Goal: Transaction & Acquisition: Purchase product/service

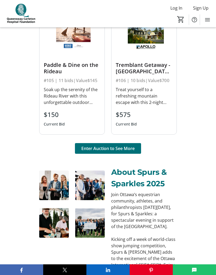
scroll to position [497, 0]
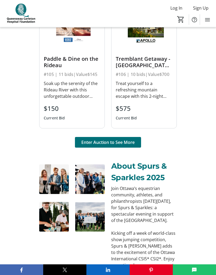
click at [122, 144] on span "Enter Auction to See More" at bounding box center [107, 142] width 53 height 6
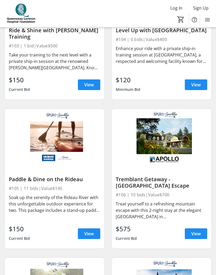
scroll to position [279, 0]
click at [92, 236] on span "View" at bounding box center [89, 233] width 10 height 6
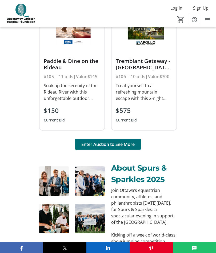
scroll to position [497, 0]
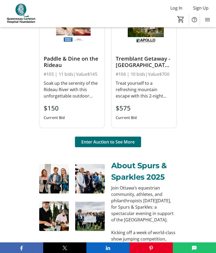
click at [126, 143] on span "Enter Auction to See More" at bounding box center [107, 142] width 53 height 6
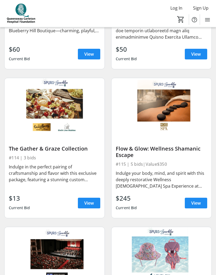
scroll to position [905, 0]
click at [90, 203] on span "View" at bounding box center [89, 203] width 10 height 6
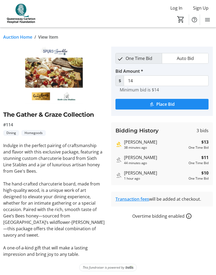
click at [36, 253] on div "Auction Home / View Item fullscreen The Gather & Graze Collection #114 Dining H…" at bounding box center [108, 152] width 216 height 250
click at [14, 253] on tr-shared-powered-by-trellis-ui "This fundraiser is powered by" at bounding box center [107, 266] width 209 height 7
click at [7, 253] on tr-shared-powered-by-trellis-ui "This fundraiser is powered by" at bounding box center [107, 266] width 209 height 7
click at [12, 253] on tr-shared-powered-by-trellis-ui "This fundraiser is powered by" at bounding box center [107, 266] width 209 height 7
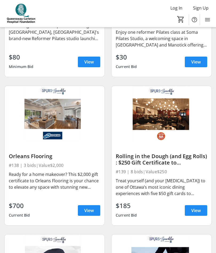
scroll to position [2676, 0]
